Goal: Use online tool/utility: Utilize a website feature to perform a specific function

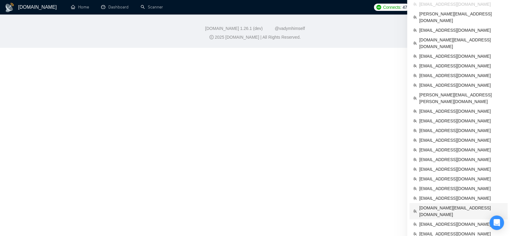
scroll to position [235, 0]
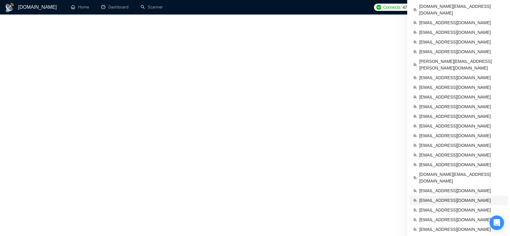
click at [444, 197] on span "[EMAIL_ADDRESS][DOMAIN_NAME]" at bounding box center [462, 200] width 85 height 7
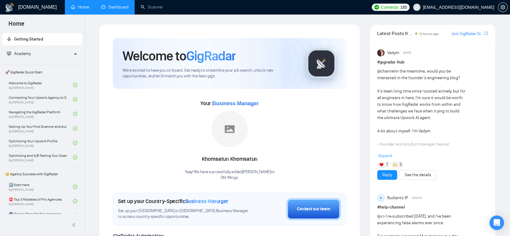
click at [124, 6] on link "Dashboard" at bounding box center [114, 7] width 27 height 5
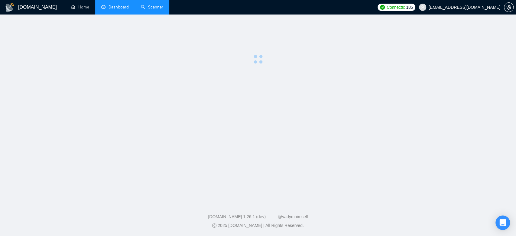
click at [145, 6] on link "Scanner" at bounding box center [152, 7] width 22 height 5
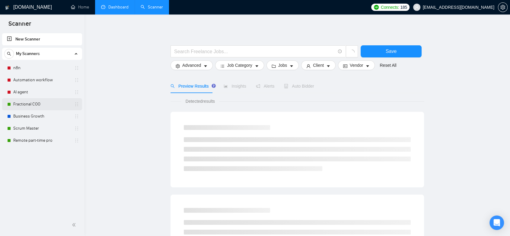
click at [43, 106] on link "Fractional COO" at bounding box center [41, 104] width 57 height 12
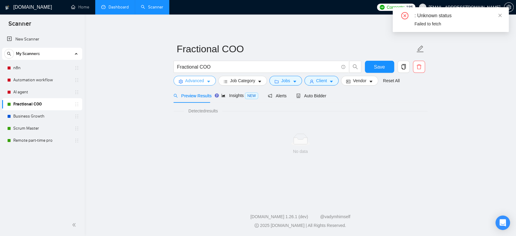
click at [207, 80] on icon "caret-down" at bounding box center [208, 81] width 4 height 4
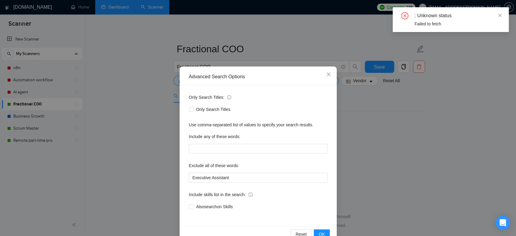
click at [404, 144] on div "Advanced Search Options Only Search Titles: Only Search Titles Use comma-separa…" at bounding box center [258, 118] width 516 height 236
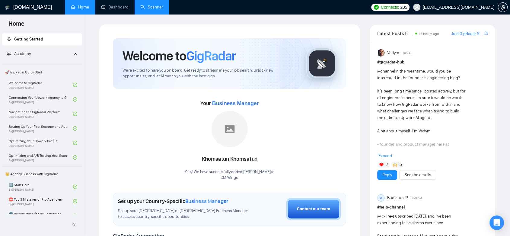
click at [150, 9] on link "Scanner" at bounding box center [152, 7] width 22 height 5
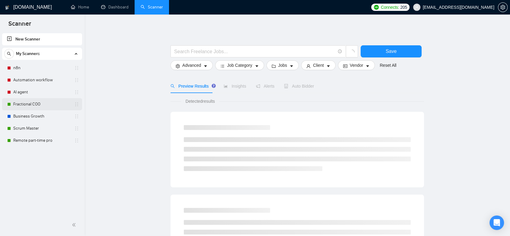
click at [28, 106] on link "Fractional COO" at bounding box center [41, 104] width 57 height 12
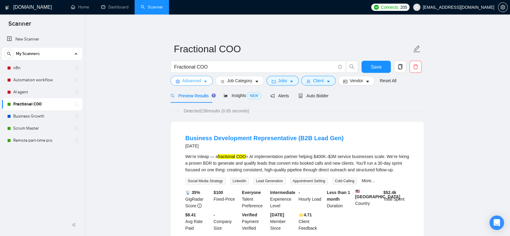
click at [206, 82] on icon "caret-down" at bounding box center [206, 81] width 4 height 4
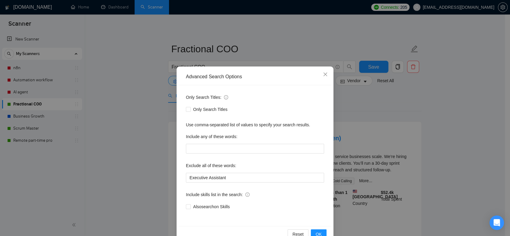
scroll to position [15, 0]
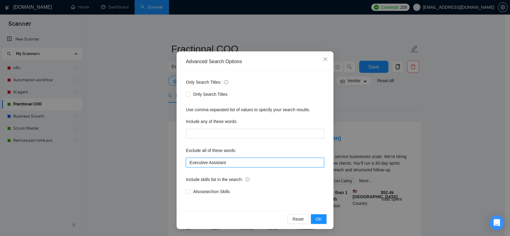
click at [187, 163] on input "Executive Assistant" at bounding box center [255, 163] width 138 height 10
click at [223, 161] on input ""Executive Assistant" at bounding box center [255, 163] width 138 height 10
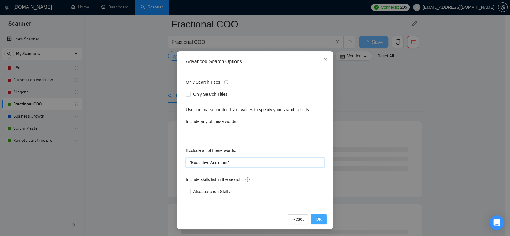
scroll to position [101, 0]
type input ""Executive Assistant""
click at [316, 217] on span "OK" at bounding box center [319, 219] width 6 height 7
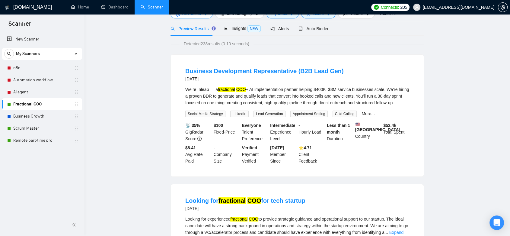
scroll to position [0, 0]
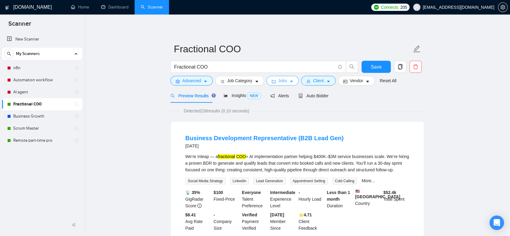
click at [280, 80] on span "Jobs" at bounding box center [283, 80] width 9 height 7
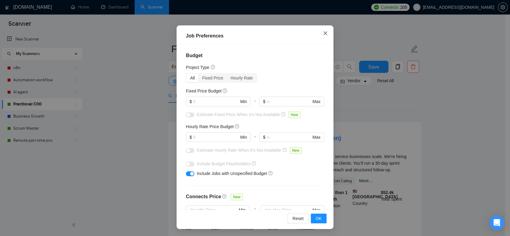
click at [323, 33] on icon "close" at bounding box center [325, 33] width 5 height 5
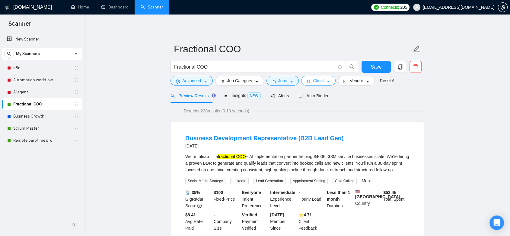
click at [317, 81] on span "Client" at bounding box center [318, 80] width 11 height 7
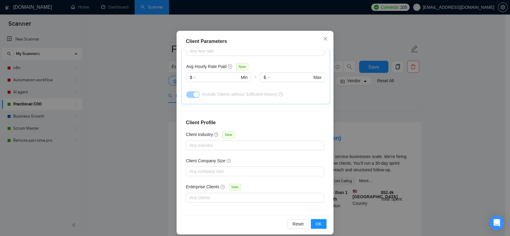
scroll to position [39, 0]
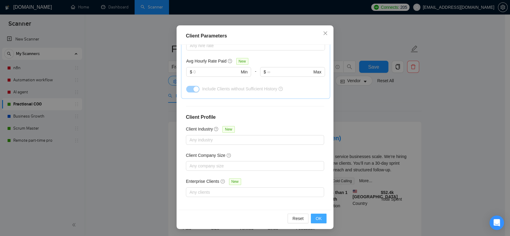
click at [320, 216] on button "OK" at bounding box center [319, 219] width 16 height 10
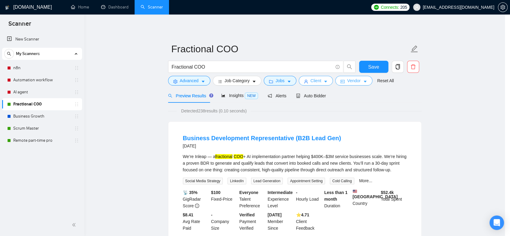
scroll to position [0, 0]
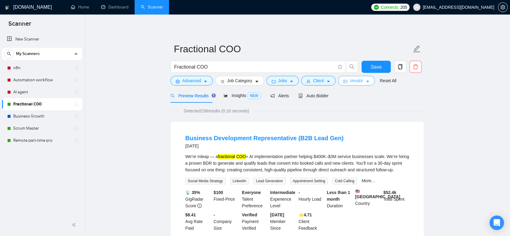
click at [357, 82] on span "Vendor" at bounding box center [356, 80] width 13 height 7
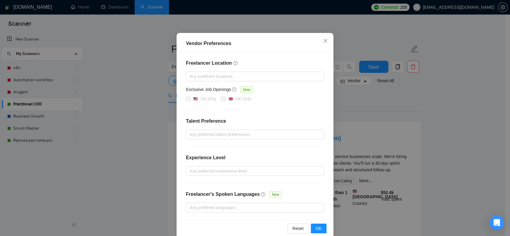
scroll to position [43, 0]
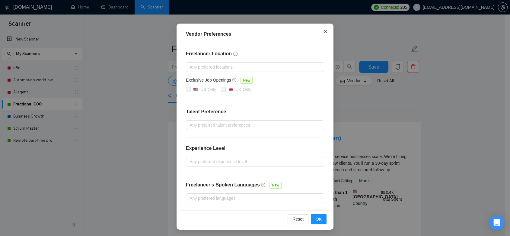
click at [325, 33] on icon "close" at bounding box center [325, 31] width 5 height 5
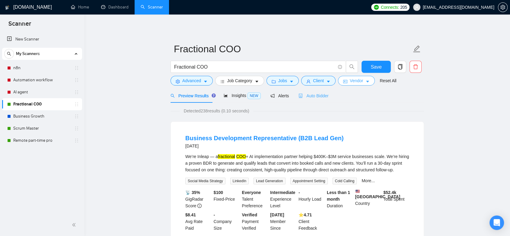
scroll to position [0, 0]
click at [311, 96] on span "Auto Bidder" at bounding box center [314, 95] width 30 height 5
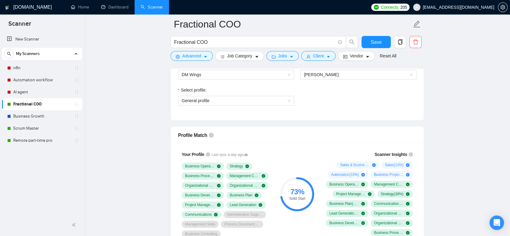
scroll to position [302, 0]
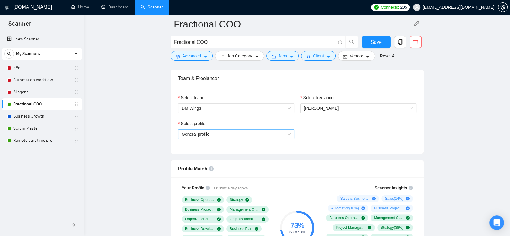
click at [222, 134] on span "General profile" at bounding box center [236, 134] width 109 height 9
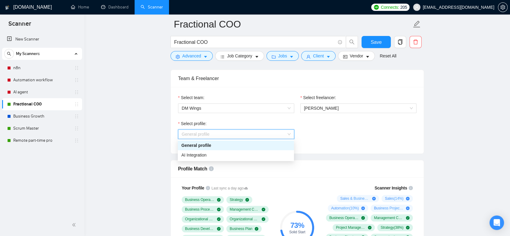
click at [333, 133] on div "Select profile: General profile" at bounding box center [297, 133] width 245 height 26
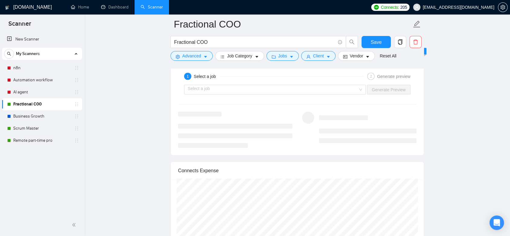
scroll to position [1040, 0]
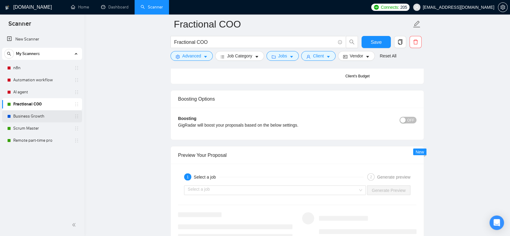
click at [33, 117] on link "Business Growth" at bounding box center [41, 116] width 57 height 12
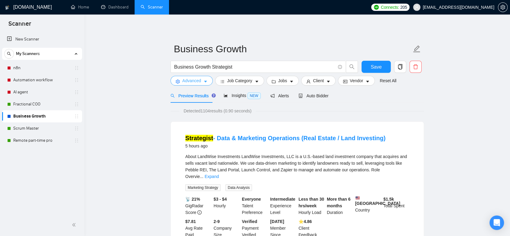
click at [206, 82] on icon "caret-down" at bounding box center [206, 81] width 4 height 4
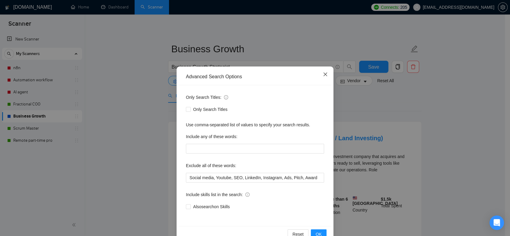
click at [323, 74] on icon "close" at bounding box center [325, 74] width 5 height 5
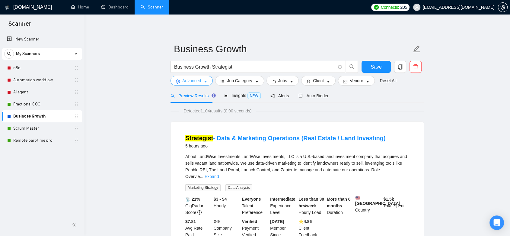
click at [202, 83] on button "Advanced" at bounding box center [192, 81] width 42 height 10
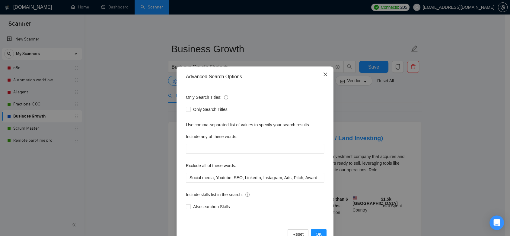
click at [320, 74] on span "Close" at bounding box center [325, 74] width 16 height 16
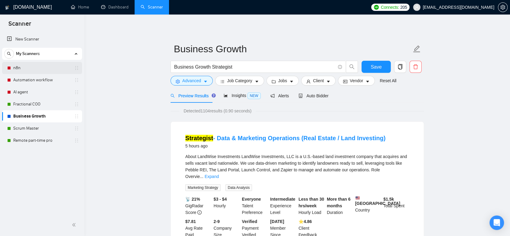
click at [34, 72] on link "n8n" at bounding box center [41, 68] width 57 height 12
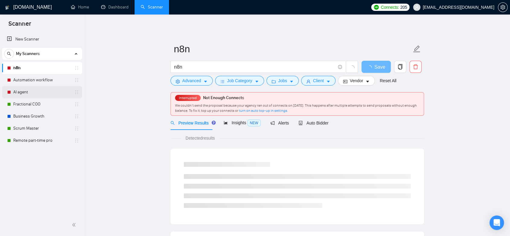
click at [25, 92] on link "AI agent" at bounding box center [41, 92] width 57 height 12
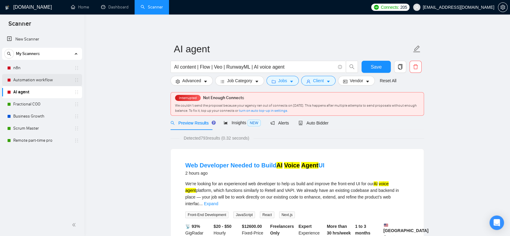
click at [43, 83] on link "Automation workflow" at bounding box center [41, 80] width 57 height 12
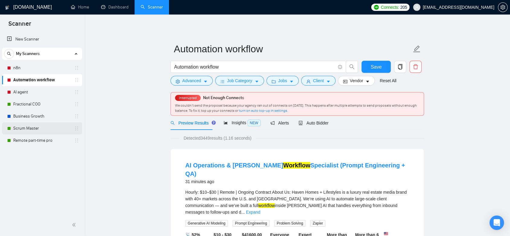
drag, startPoint x: 34, startPoint y: 115, endPoint x: 42, endPoint y: 127, distance: 14.4
click at [34, 115] on link "Business Growth" at bounding box center [41, 116] width 57 height 12
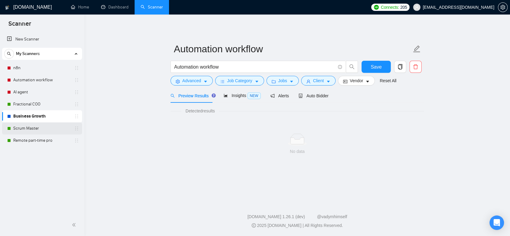
click at [41, 128] on link "Scrum Master" at bounding box center [41, 128] width 57 height 12
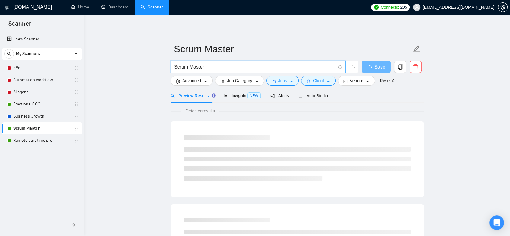
drag, startPoint x: 175, startPoint y: 67, endPoint x: 217, endPoint y: 67, distance: 42.0
click at [217, 67] on input "Scrum Master" at bounding box center [254, 67] width 161 height 8
click at [221, 67] on input "Scrum Master" at bounding box center [254, 67] width 161 height 8
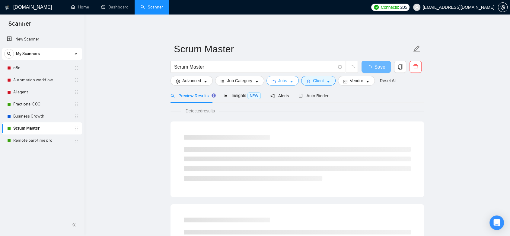
click at [287, 81] on button "Jobs" at bounding box center [283, 81] width 33 height 10
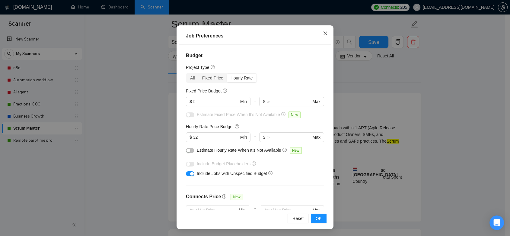
click at [323, 32] on icon "close" at bounding box center [325, 33] width 5 height 5
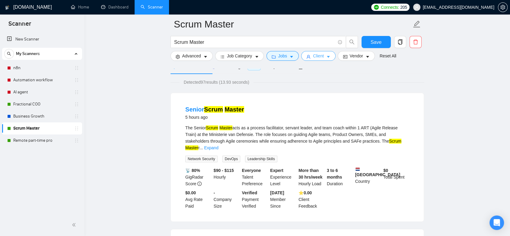
click at [315, 57] on span "Client" at bounding box center [318, 56] width 11 height 7
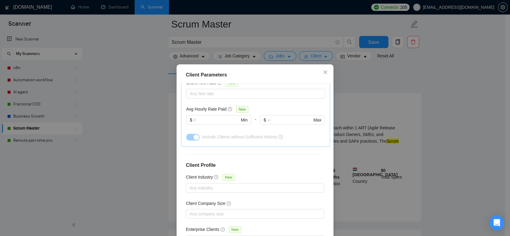
scroll to position [210, 0]
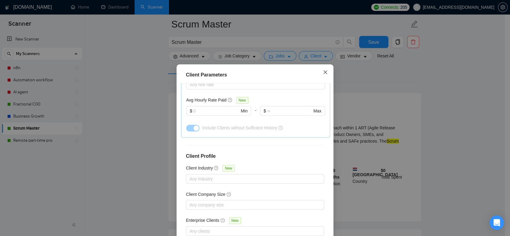
click at [323, 72] on icon "close" at bounding box center [325, 72] width 5 height 5
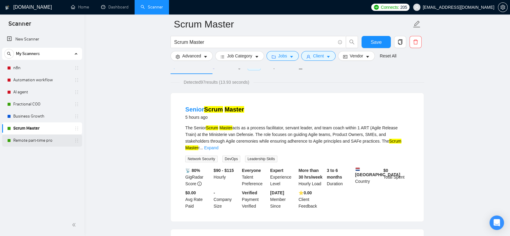
click at [58, 140] on link "Remote part-time pro" at bounding box center [41, 140] width 57 height 12
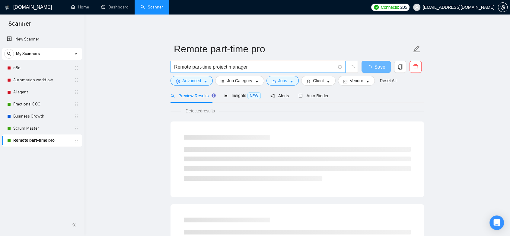
click at [191, 67] on input "Remote part-time project manager" at bounding box center [254, 67] width 161 height 8
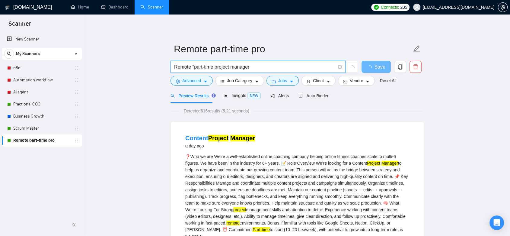
click at [213, 66] on input "Remote "part-time project manager" at bounding box center [254, 67] width 161 height 8
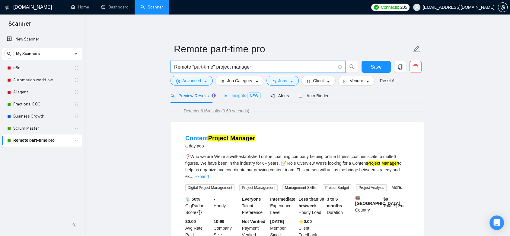
type input "Remote "part-time" project manager"
click at [236, 96] on span "Insights NEW" at bounding box center [242, 95] width 37 height 5
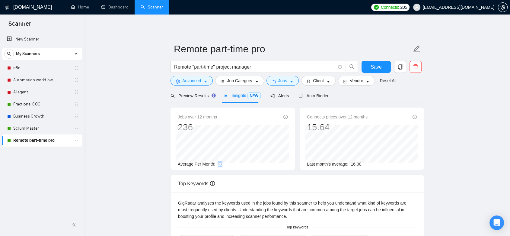
drag, startPoint x: 217, startPoint y: 161, endPoint x: 224, endPoint y: 166, distance: 9.1
click at [224, 166] on div "Average Per Month: 20" at bounding box center [233, 164] width 110 height 7
click at [234, 164] on div "Average Per Month: 20" at bounding box center [233, 164] width 110 height 7
click at [202, 84] on button "Advanced" at bounding box center [192, 81] width 42 height 10
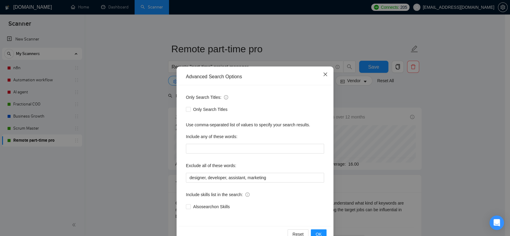
click at [325, 74] on icon "close" at bounding box center [325, 74] width 5 height 5
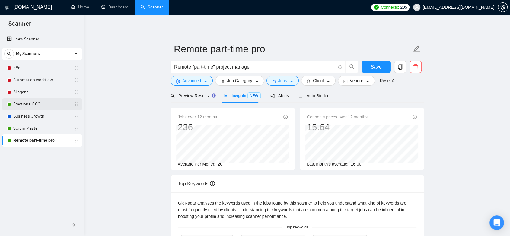
click at [39, 106] on link "Fractional COO" at bounding box center [41, 104] width 57 height 12
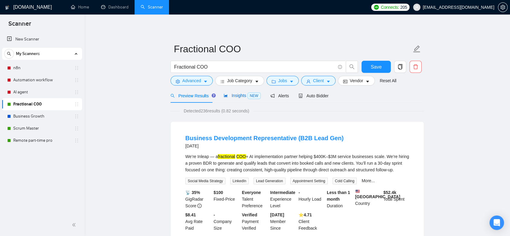
click at [234, 98] on div "Insights NEW" at bounding box center [242, 95] width 37 height 7
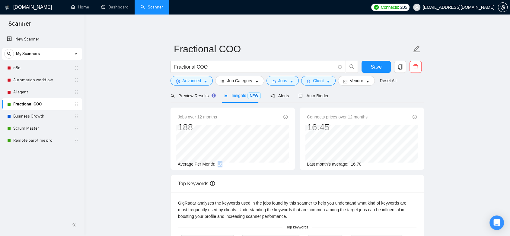
drag, startPoint x: 217, startPoint y: 164, endPoint x: 222, endPoint y: 164, distance: 5.4
click at [222, 164] on div "Average Per Month: 16" at bounding box center [233, 164] width 110 height 7
click at [133, 162] on main "Fractional COO Fractional COO Save Advanced Job Category Jobs Client Vendor Res…" at bounding box center [297, 234] width 407 height 421
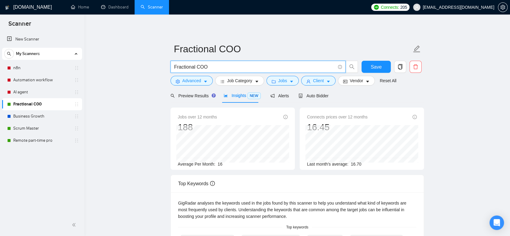
drag, startPoint x: 212, startPoint y: 66, endPoint x: 169, endPoint y: 65, distance: 42.9
click at [169, 65] on main "Fractional COO Fractional COO Save Advanced Job Category Jobs Client Vendor Res…" at bounding box center [297, 234] width 407 height 421
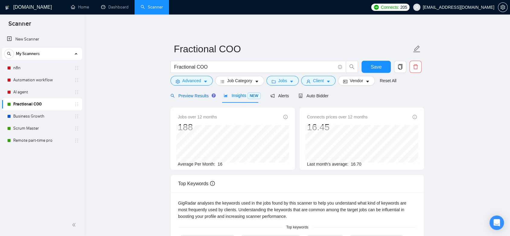
click at [196, 96] on span "Preview Results" at bounding box center [192, 95] width 43 height 5
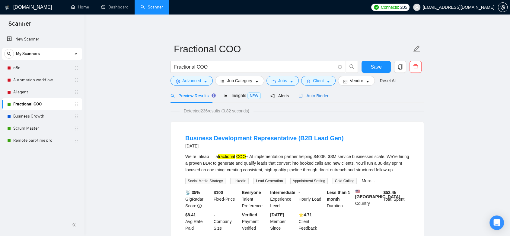
click at [309, 96] on span "Auto Bidder" at bounding box center [314, 95] width 30 height 5
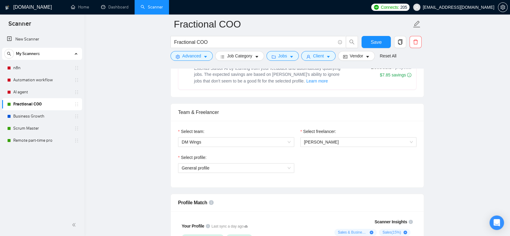
scroll to position [302, 0]
